Goal: Use online tool/utility: Utilize a website feature to perform a specific function

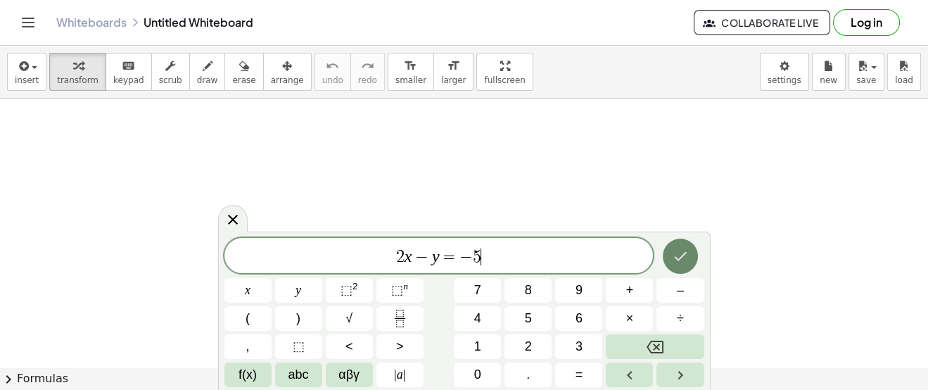
click at [693, 263] on button "Done" at bounding box center [679, 255] width 35 height 35
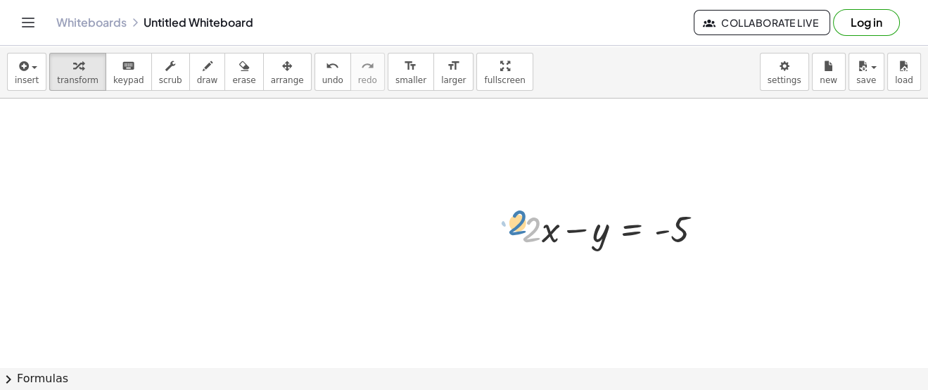
drag, startPoint x: 538, startPoint y: 226, endPoint x: 525, endPoint y: 222, distance: 13.6
click at [525, 222] on div at bounding box center [618, 228] width 206 height 48
click at [628, 232] on div at bounding box center [618, 228] width 206 height 48
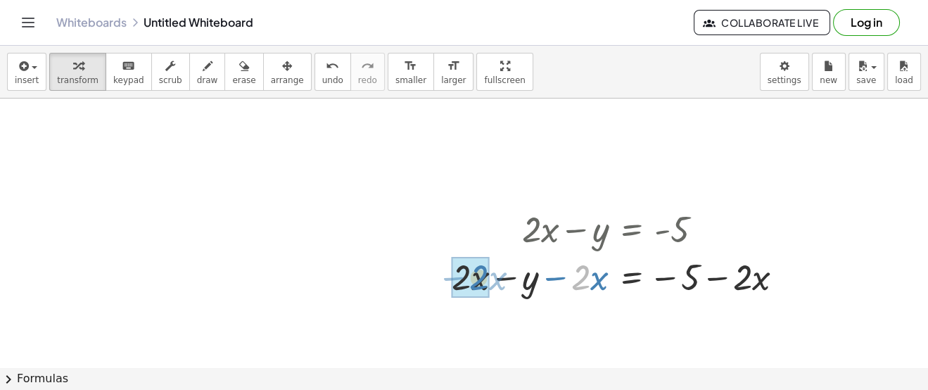
drag, startPoint x: 582, startPoint y: 277, endPoint x: 480, endPoint y: 277, distance: 102.0
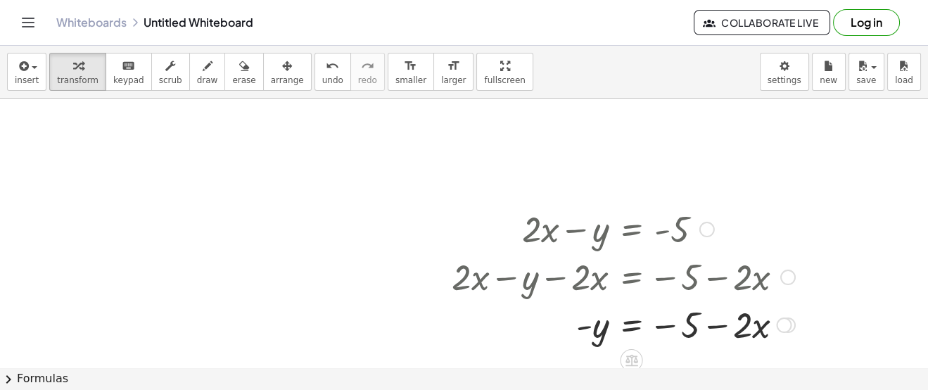
click at [712, 324] on div at bounding box center [622, 324] width 357 height 48
click at [738, 327] on div at bounding box center [622, 324] width 357 height 48
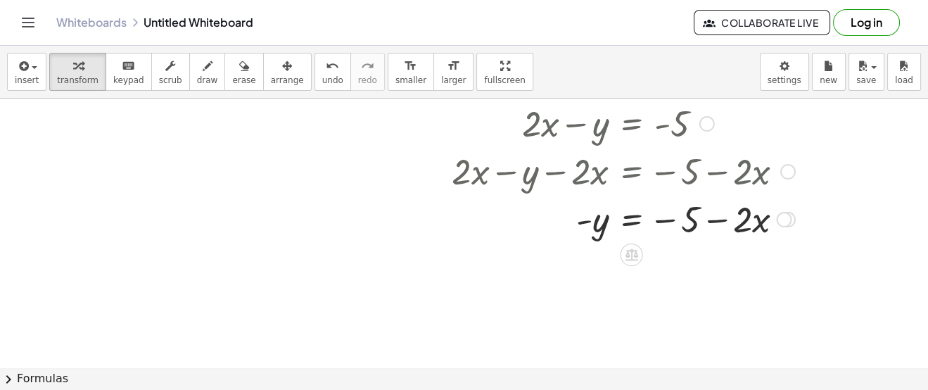
scroll to position [98, 0]
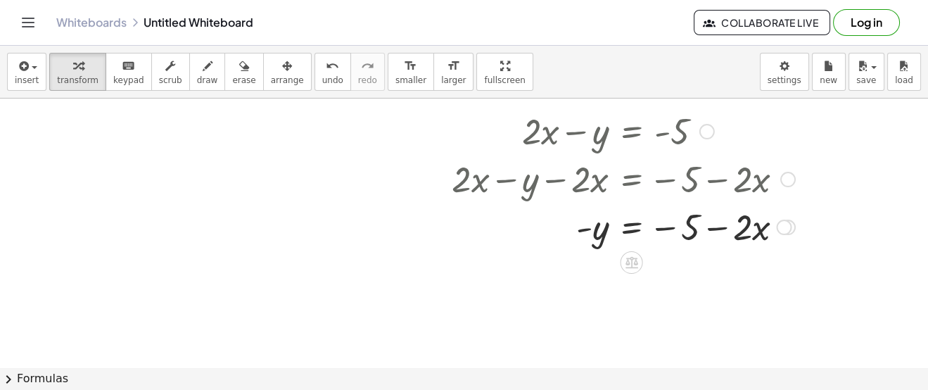
click at [633, 224] on div at bounding box center [622, 226] width 357 height 48
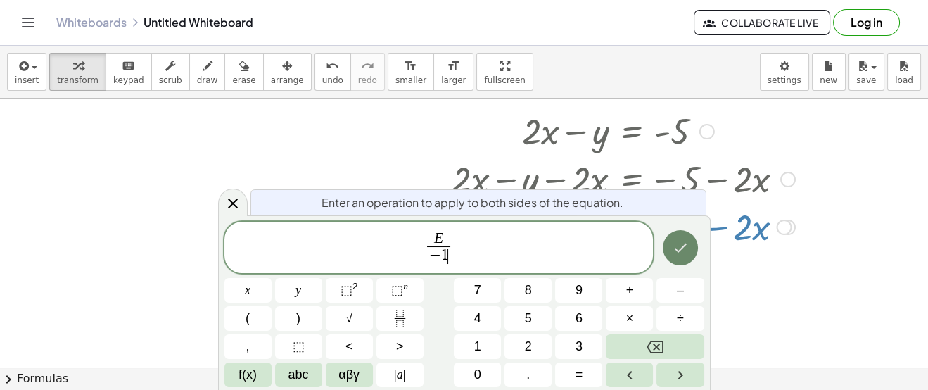
click at [692, 248] on button "Done" at bounding box center [679, 247] width 35 height 35
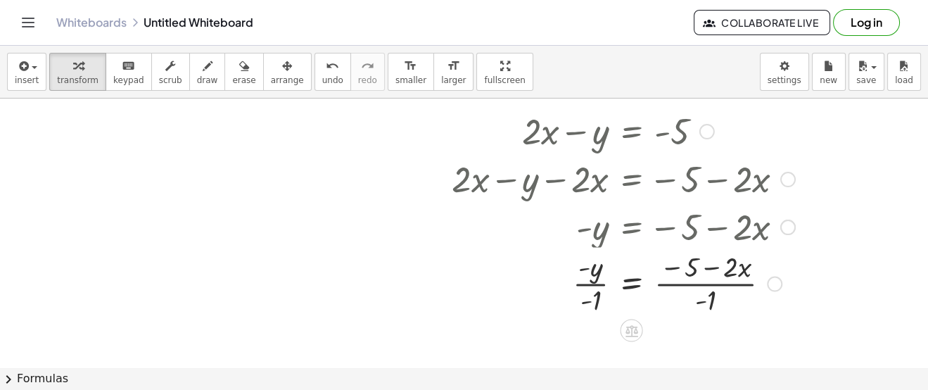
click at [597, 231] on div at bounding box center [631, 226] width 367 height 48
click at [591, 286] on div at bounding box center [622, 285] width 357 height 70
drag, startPoint x: 597, startPoint y: 304, endPoint x: 596, endPoint y: 283, distance: 20.4
drag, startPoint x: 710, startPoint y: 305, endPoint x: 711, endPoint y: 284, distance: 20.4
click at [711, 284] on div at bounding box center [622, 285] width 357 height 70
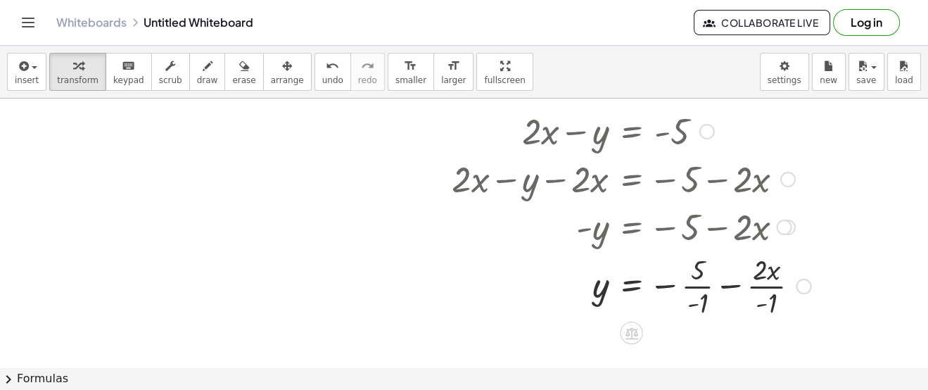
click at [769, 302] on div at bounding box center [630, 285] width 373 height 70
click at [700, 289] on div at bounding box center [637, 285] width 387 height 70
click at [755, 290] on div at bounding box center [639, 285] width 390 height 48
click at [738, 290] on div at bounding box center [639, 285] width 390 height 48
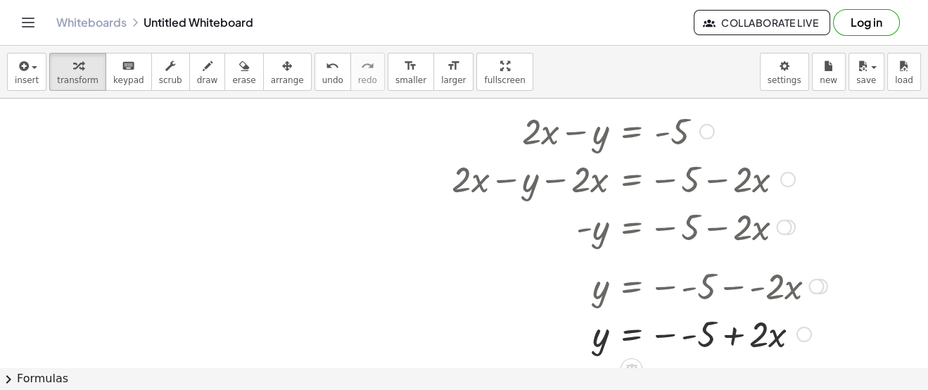
click at [681, 334] on div at bounding box center [639, 333] width 390 height 48
click at [716, 335] on div at bounding box center [639, 333] width 390 height 48
click at [179, 159] on div at bounding box center [464, 315] width 928 height 629
click at [210, 188] on div at bounding box center [464, 315] width 928 height 629
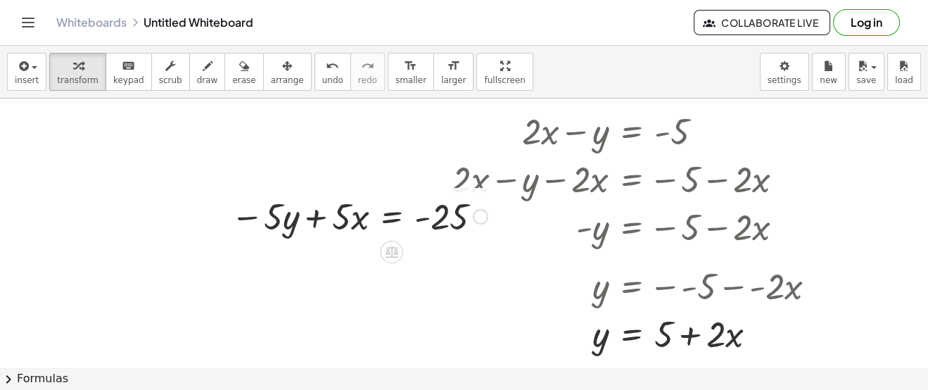
click at [381, 212] on div at bounding box center [359, 215] width 271 height 48
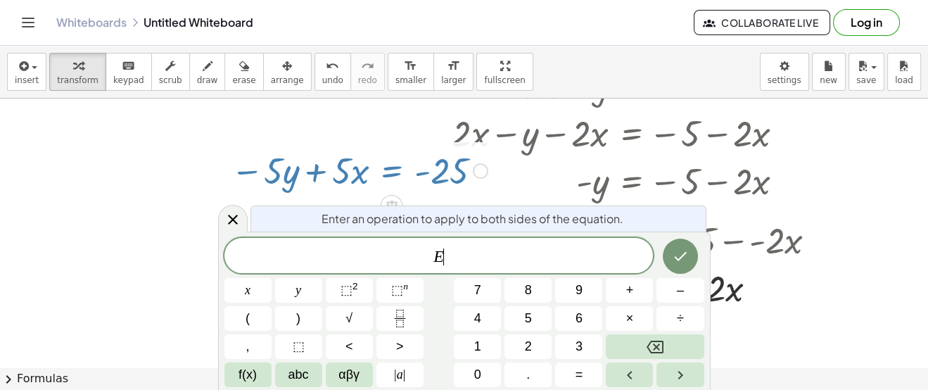
scroll to position [143, 0]
click at [684, 254] on icon "Done" at bounding box center [680, 256] width 13 height 9
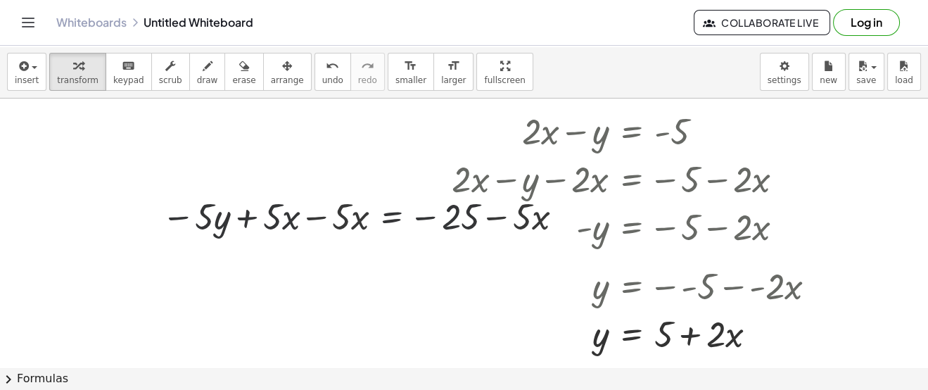
scroll to position [98, 0]
click at [313, 231] on div at bounding box center [364, 215] width 421 height 48
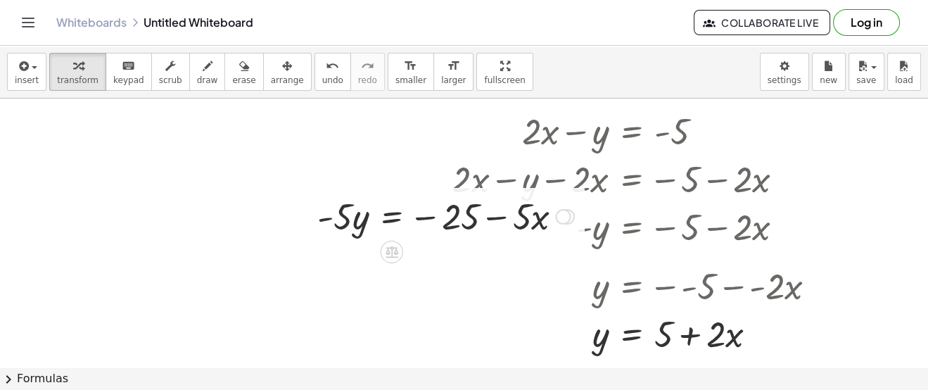
click at [487, 224] on div at bounding box center [445, 215] width 271 height 48
click at [396, 220] on div at bounding box center [445, 215] width 271 height 48
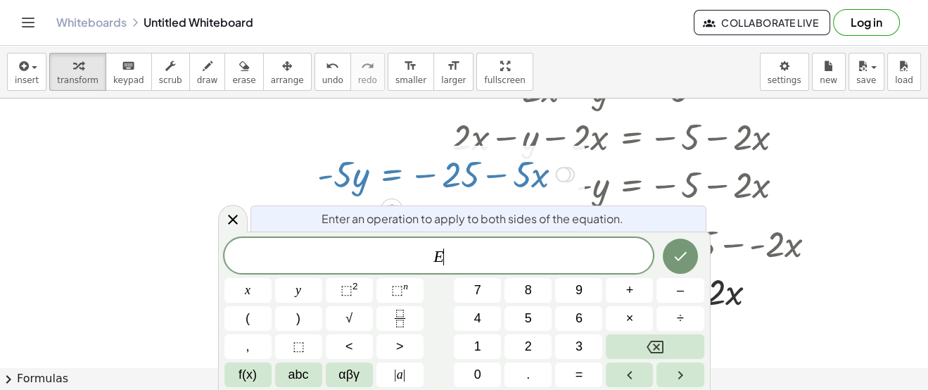
scroll to position [143, 0]
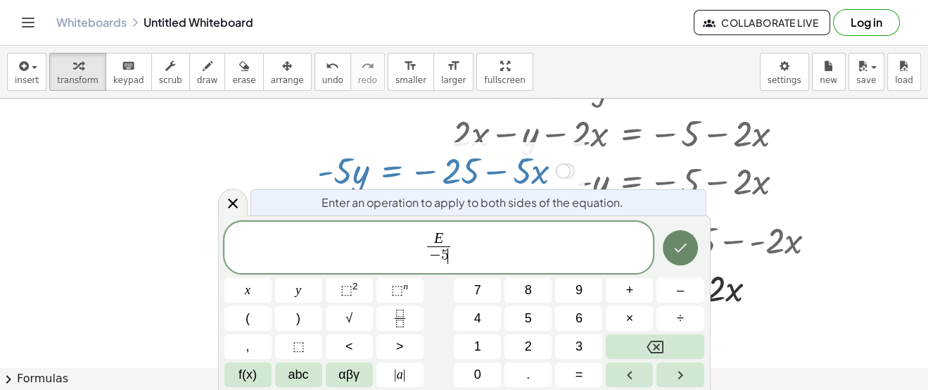
click at [672, 250] on icon "Done" at bounding box center [680, 247] width 17 height 17
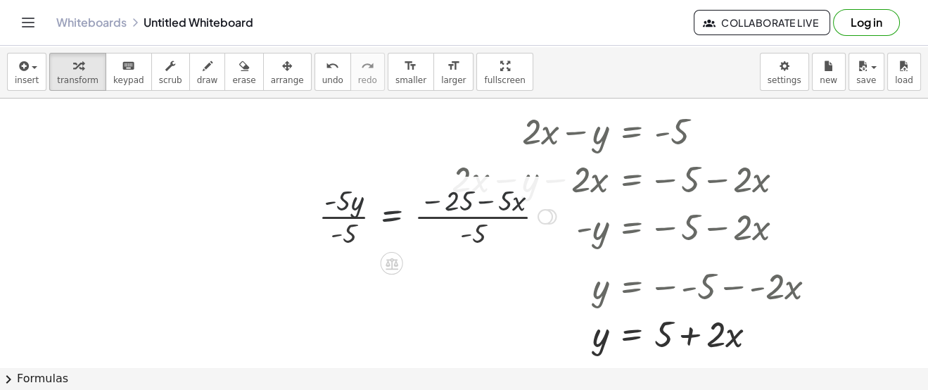
scroll to position [98, 0]
click at [339, 219] on div at bounding box center [437, 215] width 251 height 70
click at [470, 217] on div at bounding box center [454, 215] width 218 height 70
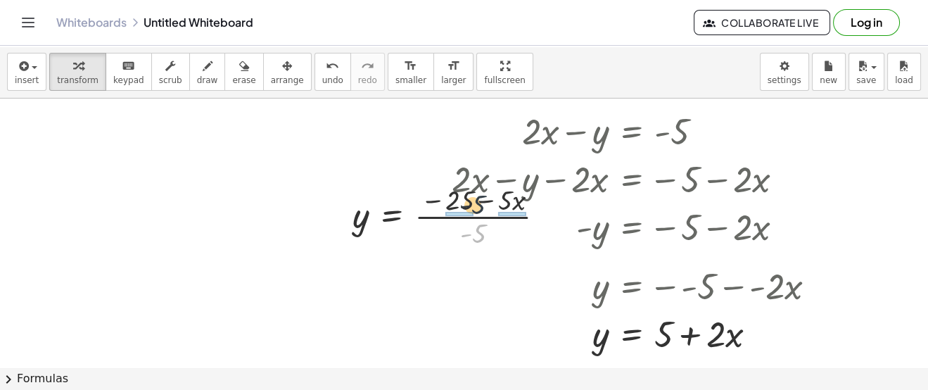
drag, startPoint x: 480, startPoint y: 236, endPoint x: 479, endPoint y: 206, distance: 29.5
click at [479, 206] on div at bounding box center [454, 215] width 218 height 70
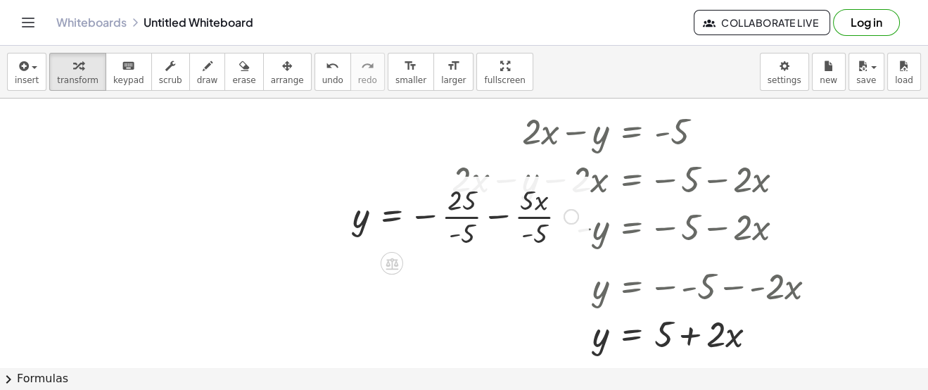
click at [540, 219] on div at bounding box center [465, 215] width 240 height 70
click at [513, 218] on div at bounding box center [468, 215] width 247 height 70
click at [460, 217] on div at bounding box center [460, 215] width 231 height 70
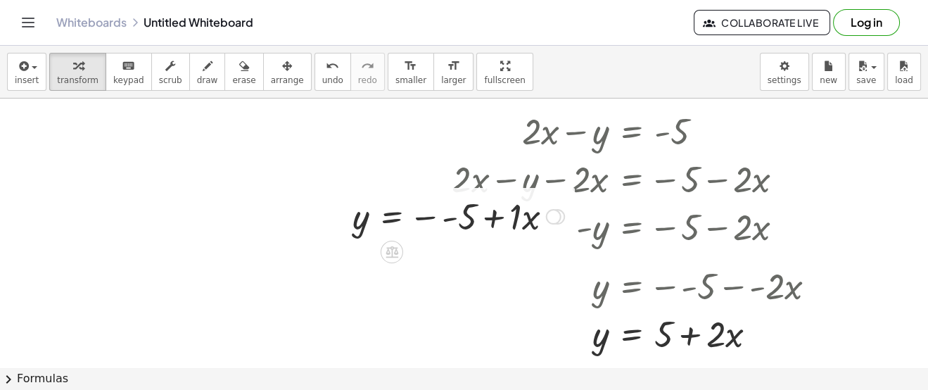
click at [442, 222] on div at bounding box center [458, 215] width 226 height 48
click at [176, 260] on div at bounding box center [464, 315] width 928 height 629
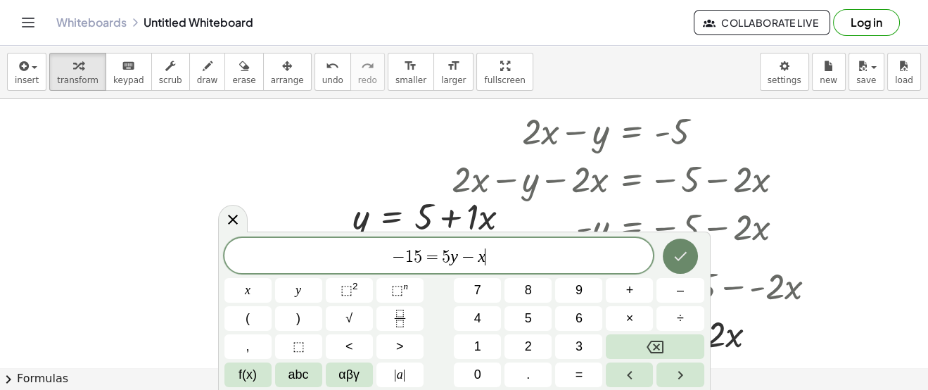
click at [689, 263] on button "Done" at bounding box center [679, 255] width 35 height 35
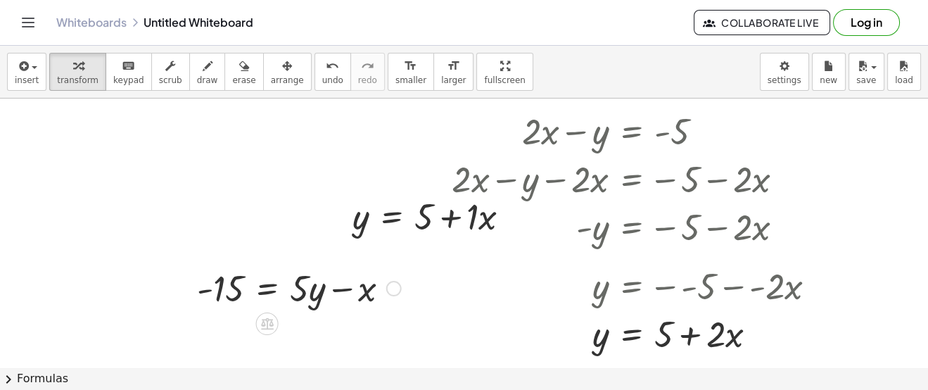
click at [269, 292] on div at bounding box center [299, 287] width 218 height 48
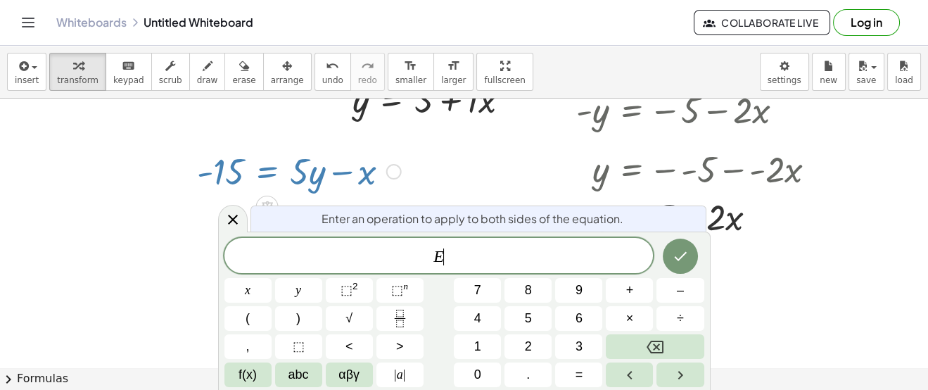
scroll to position [216, 0]
click at [692, 266] on button "Done" at bounding box center [679, 255] width 35 height 35
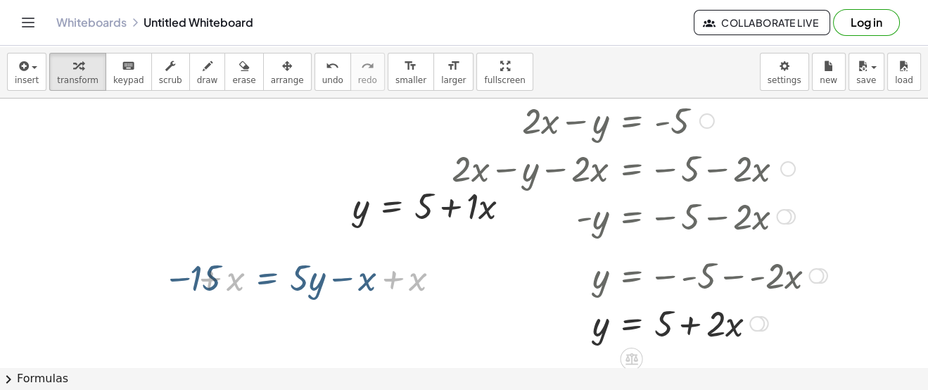
scroll to position [98, 0]
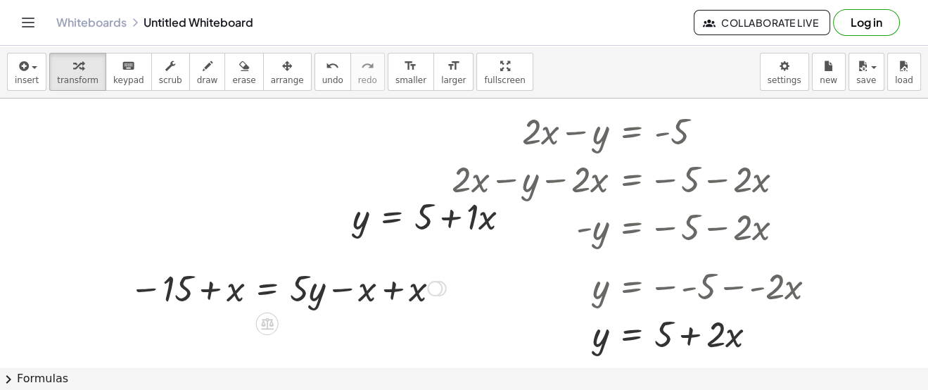
click at [381, 290] on div at bounding box center [287, 287] width 331 height 48
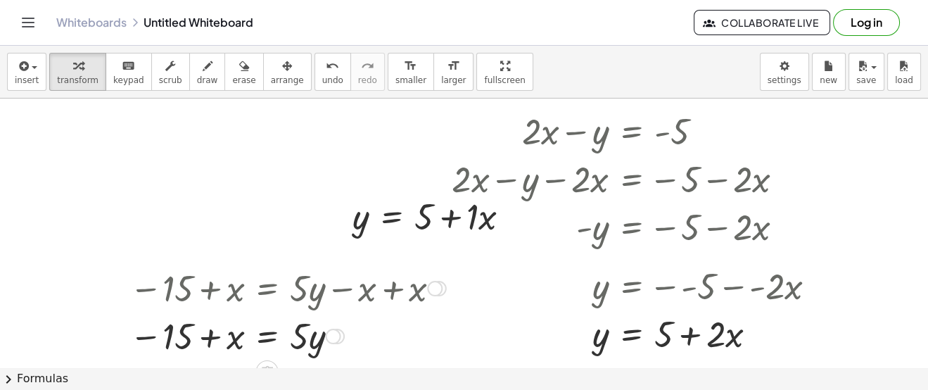
click at [207, 344] on div at bounding box center [287, 335] width 331 height 48
click at [266, 339] on div at bounding box center [287, 335] width 331 height 48
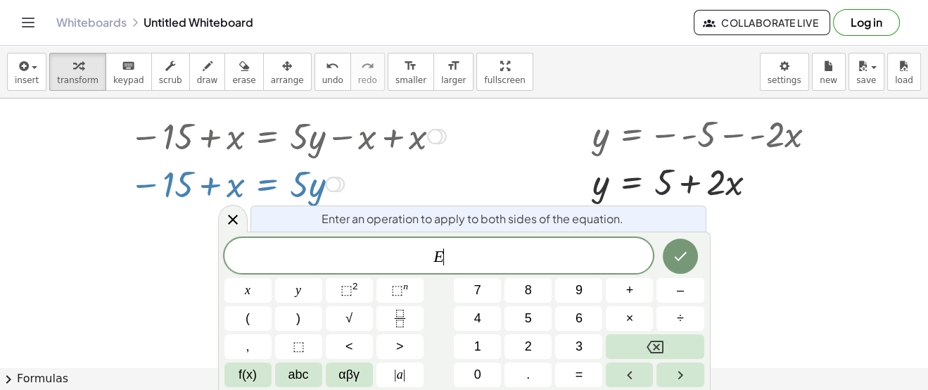
scroll to position [252, 0]
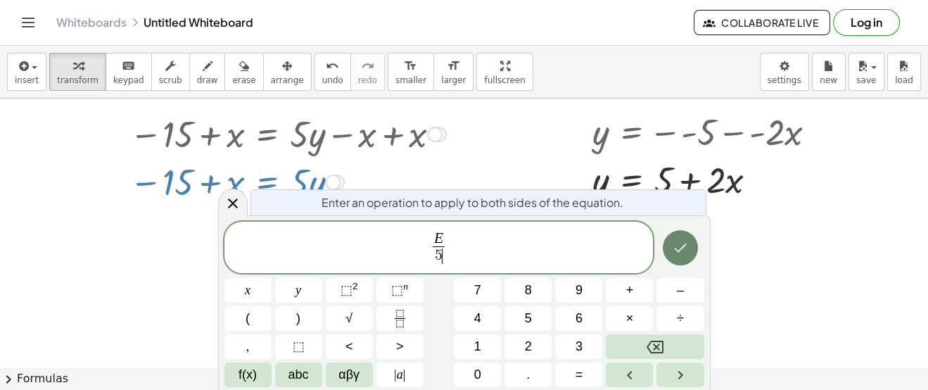
click at [677, 250] on icon "Done" at bounding box center [680, 247] width 17 height 17
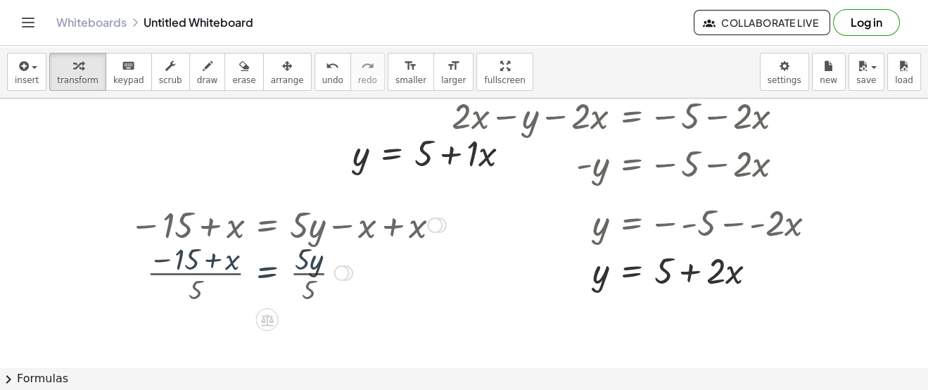
scroll to position [98, 0]
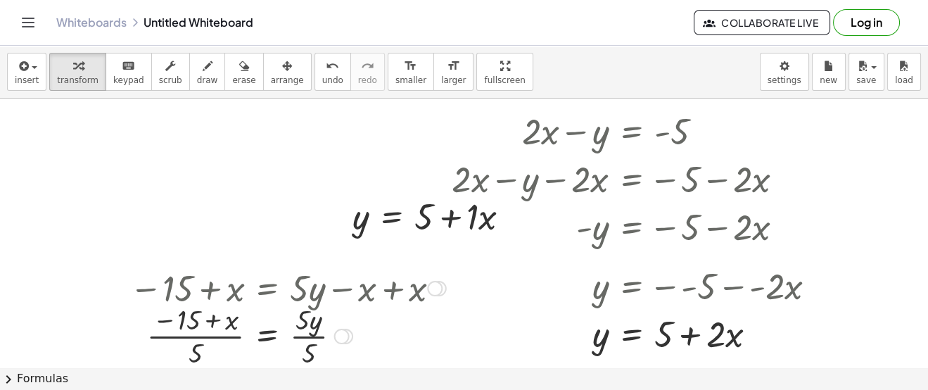
click at [302, 336] on div at bounding box center [287, 335] width 331 height 70
click at [203, 338] on div at bounding box center [287, 335] width 331 height 70
drag, startPoint x: 195, startPoint y: 357, endPoint x: 204, endPoint y: 336, distance: 23.0
click at [204, 336] on div at bounding box center [287, 335] width 331 height 70
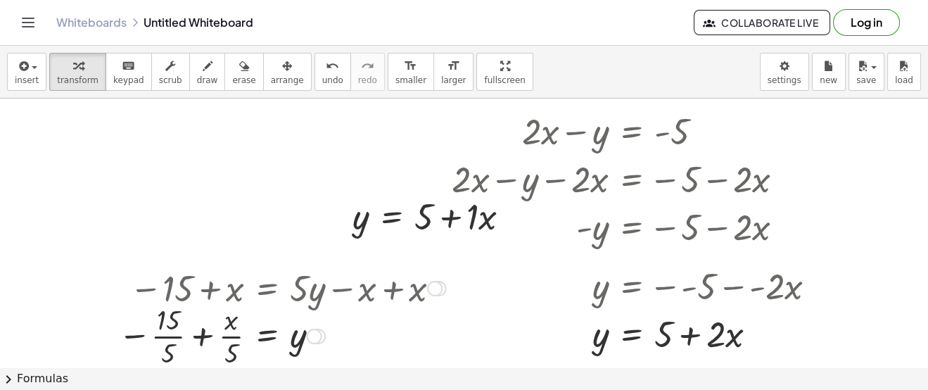
click at [179, 340] on div at bounding box center [282, 335] width 342 height 70
click at [234, 338] on div at bounding box center [287, 335] width 331 height 70
drag, startPoint x: 229, startPoint y: 354, endPoint x: 217, endPoint y: 319, distance: 36.9
click at [217, 319] on div at bounding box center [287, 335] width 331 height 70
